Goal: Navigation & Orientation: Find specific page/section

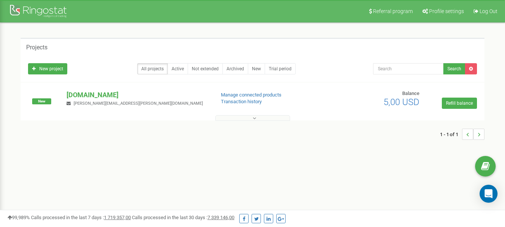
click at [250, 118] on button at bounding box center [252, 118] width 75 height 6
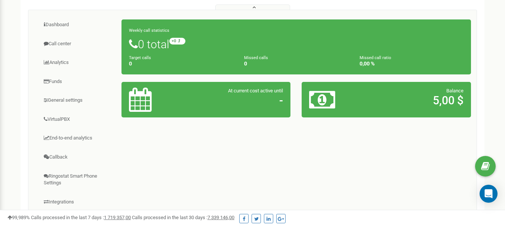
scroll to position [112, 0]
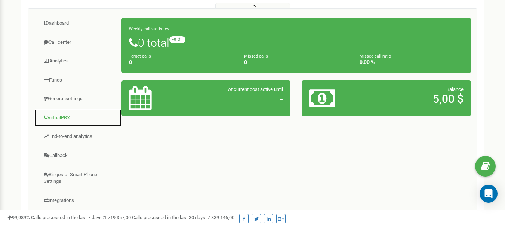
click at [87, 119] on link "VirtualPBX" at bounding box center [78, 118] width 88 height 18
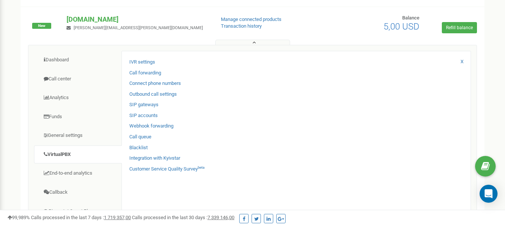
scroll to position [0, 0]
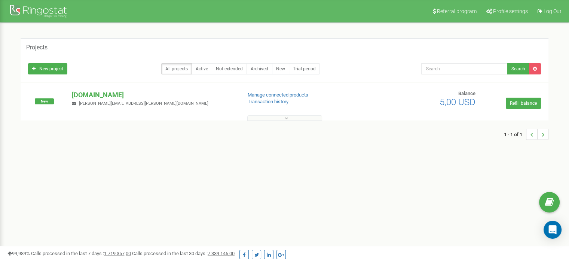
click at [256, 119] on button at bounding box center [284, 118] width 75 height 6
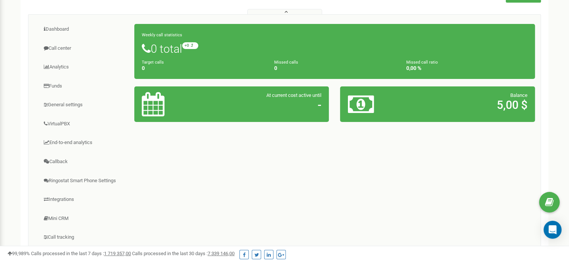
scroll to position [112, 0]
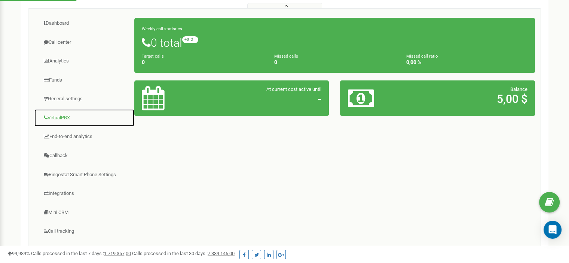
click at [85, 117] on link "VirtualPBX" at bounding box center [84, 118] width 101 height 18
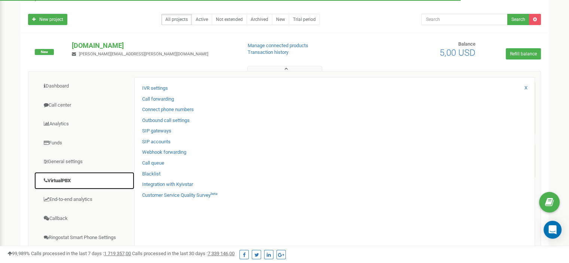
scroll to position [37, 0]
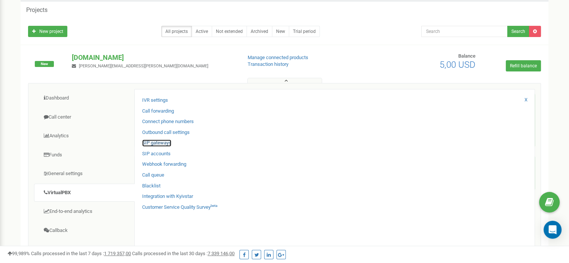
click at [159, 141] on link "SIP gateways" at bounding box center [156, 142] width 29 height 7
